Goal: Information Seeking & Learning: Find specific fact

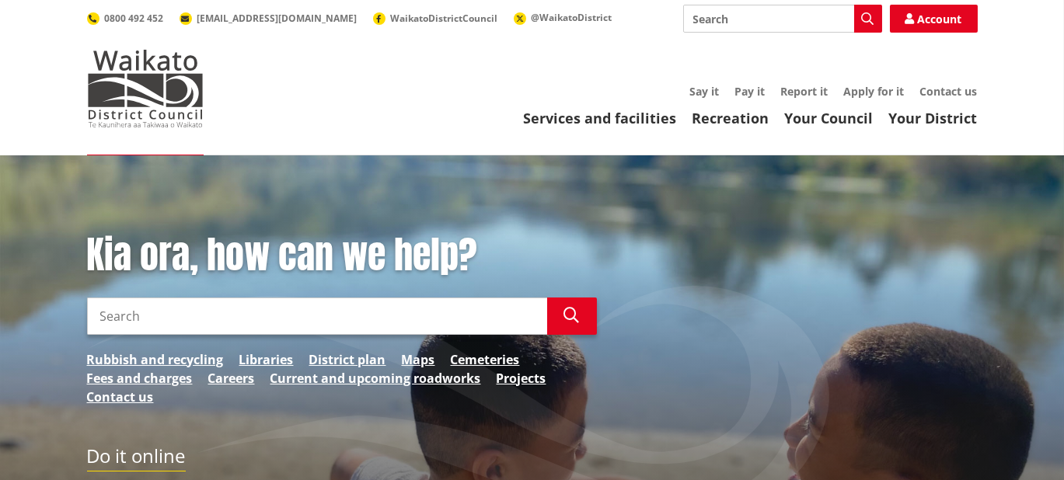
click at [688, 19] on input "Search" at bounding box center [782, 19] width 199 height 28
type input "social impact report"
click at [863, 16] on icon "button" at bounding box center [868, 18] width 12 height 12
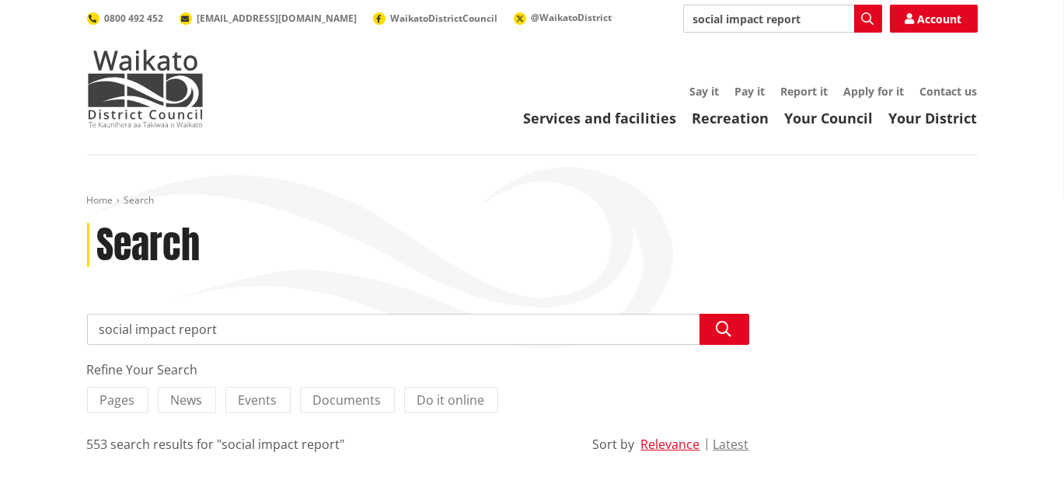
click at [823, 20] on input "social impact report" at bounding box center [782, 19] width 199 height 28
type input "social impact report gambling"
click at [866, 19] on icon "button" at bounding box center [868, 18] width 12 height 12
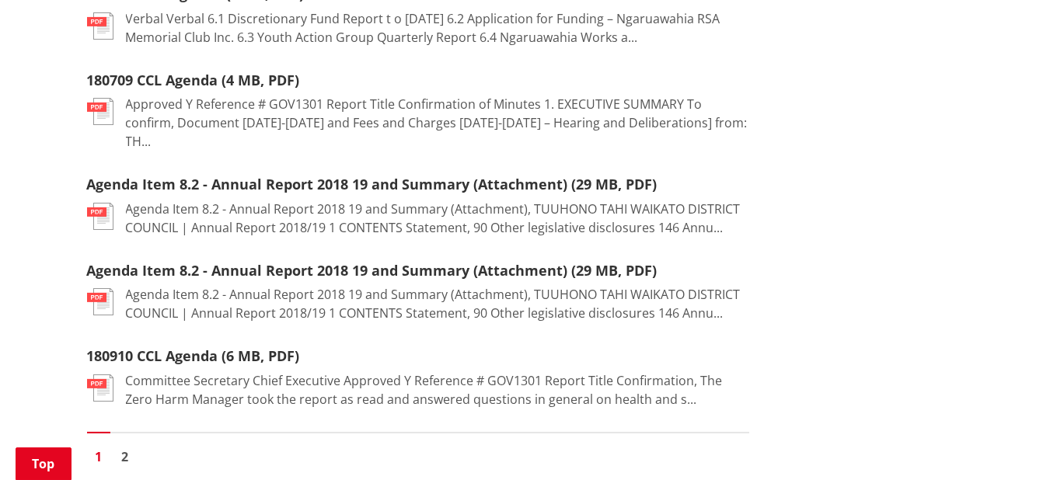
scroll to position [1942, 0]
